Goal: Information Seeking & Learning: Find specific fact

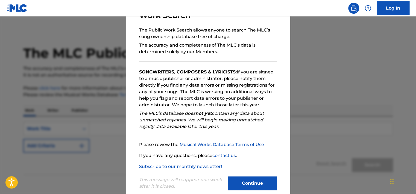
scroll to position [57, 0]
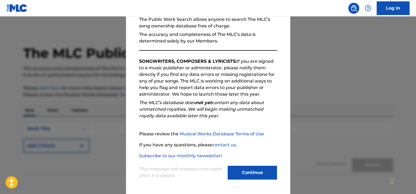
click at [253, 172] on button "Continue" at bounding box center [252, 172] width 49 height 14
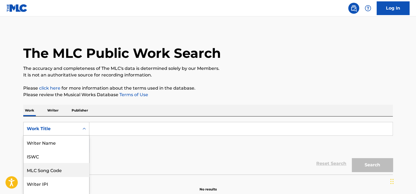
click at [58, 128] on div "8 results available. Use Up and Down to choose options, press Enter to select t…" at bounding box center [56, 129] width 66 height 14
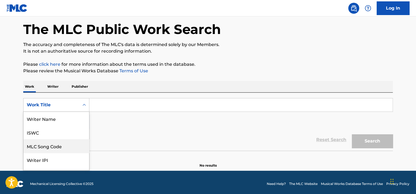
scroll to position [27, 0]
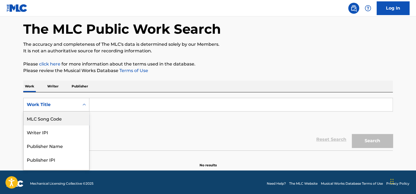
click at [57, 119] on div "MLC Song Code" at bounding box center [57, 118] width 66 height 14
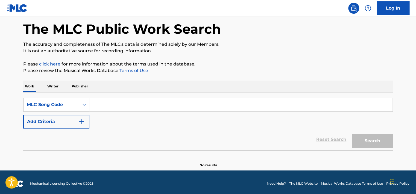
drag, startPoint x: 96, startPoint y: 111, endPoint x: 114, endPoint y: 107, distance: 18.2
click at [112, 108] on input "Search Form" at bounding box center [240, 104] width 303 height 13
paste input "Time Is Money [PERSON_NAME]"
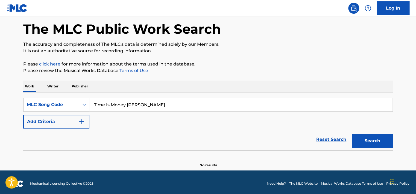
click at [102, 105] on input "Time Is Money [PERSON_NAME]" at bounding box center [240, 104] width 303 height 13
paste input "W43H8C"
type input "W43H8C"
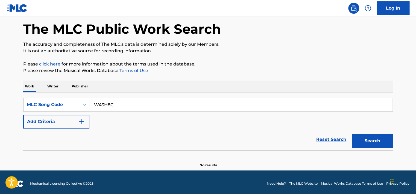
click at [388, 139] on button "Search" at bounding box center [372, 141] width 41 height 14
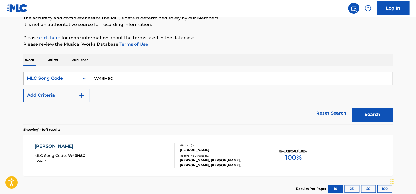
scroll to position [51, 0]
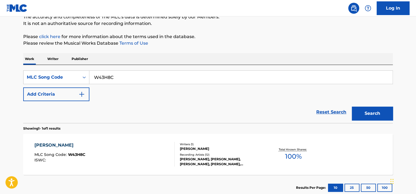
click at [129, 158] on div "[PERSON_NAME] MLC Song Code : W43H8C ISWC :" at bounding box center [104, 154] width 140 height 25
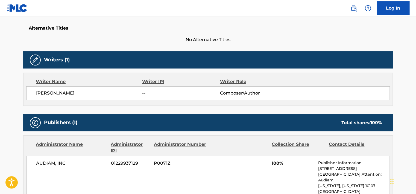
scroll to position [137, 0]
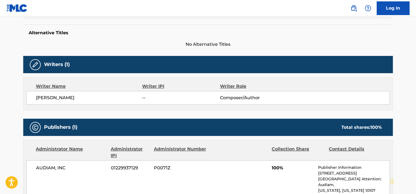
click at [51, 95] on span "[PERSON_NAME]" at bounding box center [89, 97] width 106 height 7
copy div "[PERSON_NAME]"
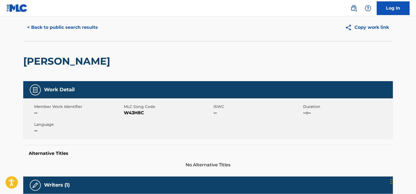
scroll to position [0, 0]
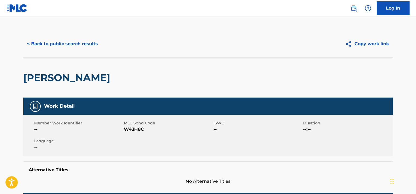
click at [63, 46] on button "< Back to public search results" at bounding box center [62, 44] width 78 height 14
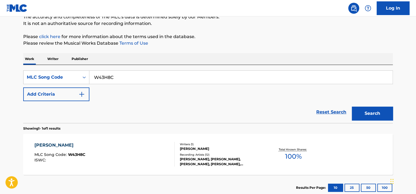
click at [117, 73] on input "W43H8C" at bounding box center [240, 77] width 303 height 13
paste input "T84367"
click at [387, 118] on button "Search" at bounding box center [372, 113] width 41 height 14
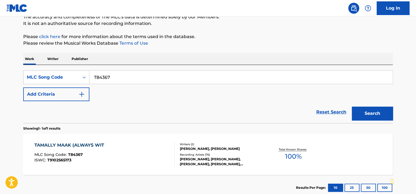
click at [121, 85] on div "SearchWithCriteria63e94f45-4420-4e6b-9f16-172cdb259b97 MLC Song Code T84367 Add…" at bounding box center [208, 85] width 370 height 31
click at [120, 84] on div "SearchWithCriteria63e94f45-4420-4e6b-9f16-172cdb259b97 MLC Song Code T84367 Add…" at bounding box center [208, 85] width 370 height 31
click at [120, 80] on input "T84367" at bounding box center [240, 77] width 303 height 13
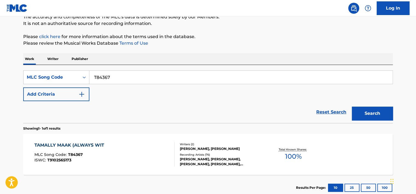
paste input "R2610I"
type input "R2610I"
click at [367, 107] on button "Search" at bounding box center [372, 113] width 41 height 14
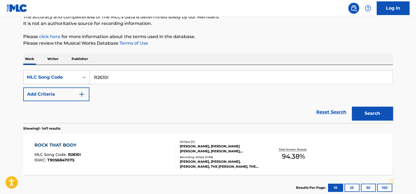
click at [136, 155] on div "ROCK THAT BODY MLC Song Code : R2610I ISWC : T9056847075" at bounding box center [104, 154] width 140 height 25
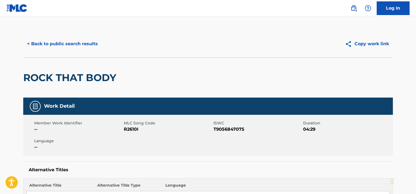
click at [77, 40] on button "< Back to public search results" at bounding box center [62, 44] width 78 height 14
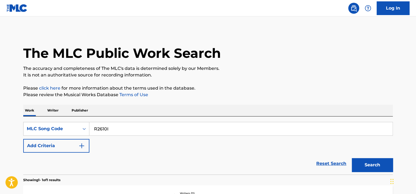
scroll to position [51, 0]
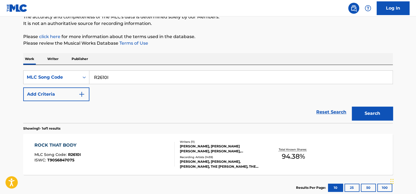
click at [122, 76] on input "R2610I" at bounding box center [240, 77] width 303 height 13
paste input "DR0TQ7"
type input "DR0TQ7"
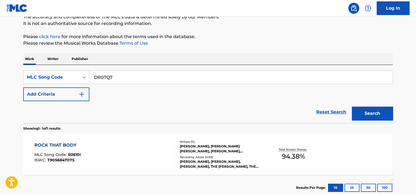
click at [383, 112] on button "Search" at bounding box center [372, 113] width 41 height 14
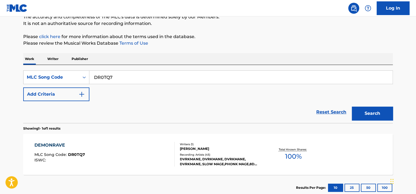
click at [122, 140] on div "DEMONRAVE MLC Song Code : DR0TQ7 ISWC : Writers ( 1 ) [PERSON_NAME] Recording A…" at bounding box center [208, 153] width 370 height 41
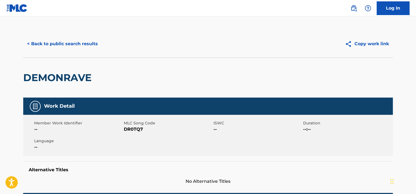
click at [76, 49] on button "< Back to public search results" at bounding box center [62, 44] width 78 height 14
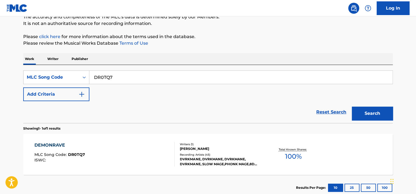
click at [115, 75] on input "DR0TQ7" at bounding box center [240, 77] width 303 height 13
drag, startPoint x: 115, startPoint y: 75, endPoint x: 161, endPoint y: 78, distance: 46.8
click at [115, 76] on input "DR0TQ7" at bounding box center [240, 77] width 303 height 13
paste input "YP41BA"
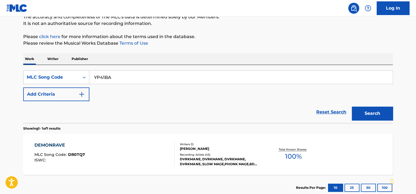
click at [369, 108] on button "Search" at bounding box center [372, 113] width 41 height 14
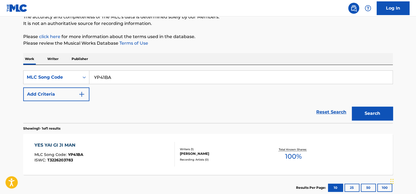
click at [153, 78] on input "YP41BA" at bounding box center [240, 77] width 303 height 13
paste input "BC48L3"
type input "BC48L3"
click at [377, 108] on button "Search" at bounding box center [372, 113] width 41 height 14
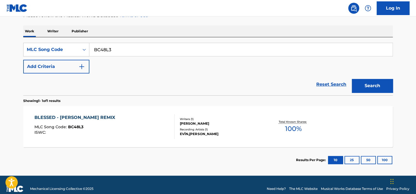
scroll to position [87, 0]
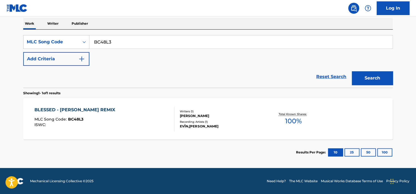
click at [151, 114] on div "BLESSED - [PERSON_NAME] REMIX MLC Song Code : BC48L3 ISWC :" at bounding box center [104, 118] width 140 height 25
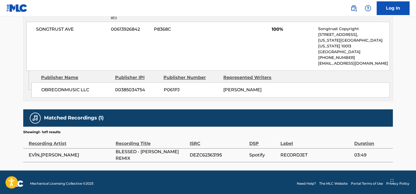
scroll to position [276, 0]
